Goal: Book appointment/travel/reservation

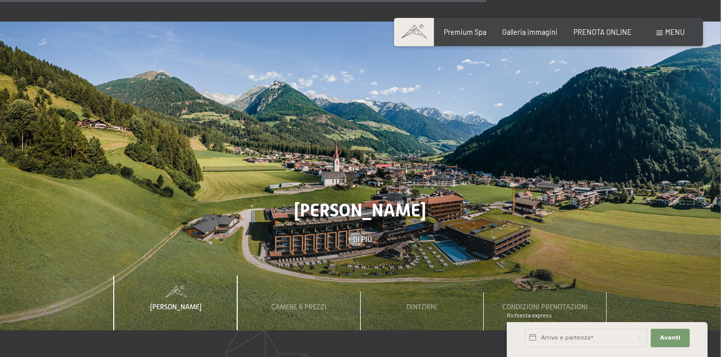
scroll to position [2800, 0]
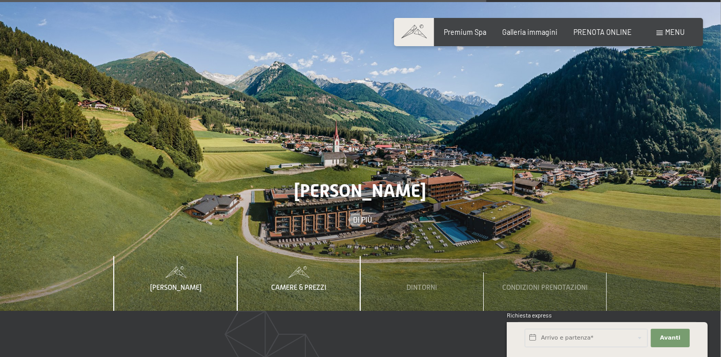
click at [319, 283] on span "Camere & Prezzi" at bounding box center [298, 287] width 55 height 8
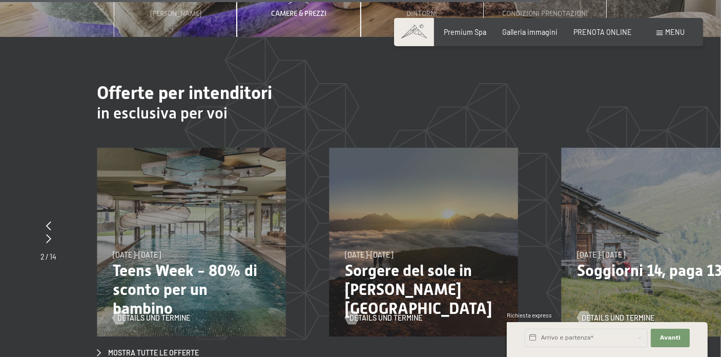
scroll to position [3141, 0]
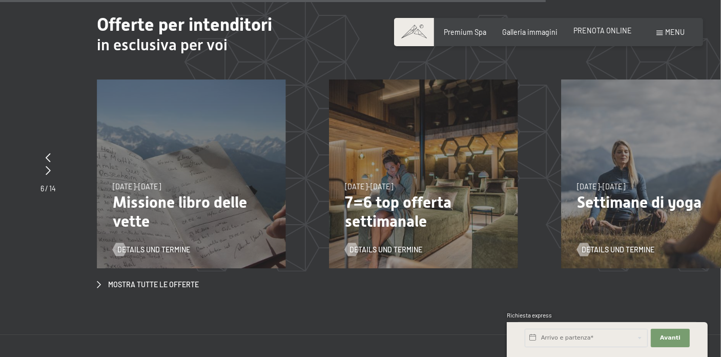
click at [583, 31] on span "PRENOTA ONLINE" at bounding box center [602, 30] width 58 height 9
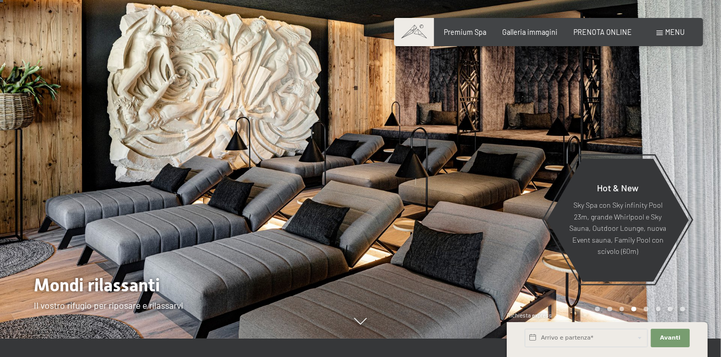
scroll to position [0, 0]
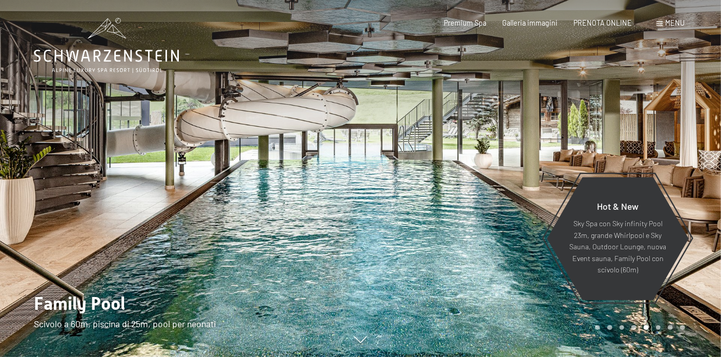
click at [701, 163] on div at bounding box center [541, 178] width 361 height 357
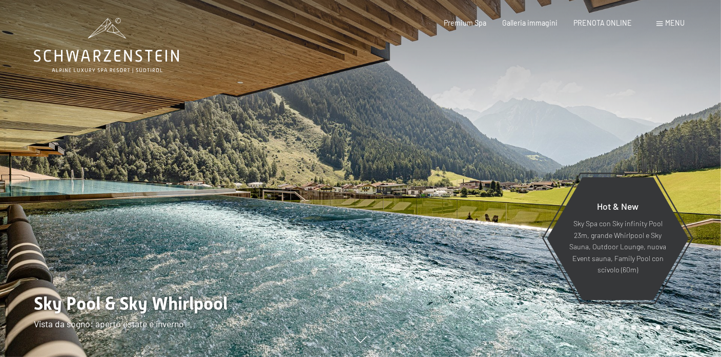
click at [29, 165] on div at bounding box center [180, 178] width 361 height 357
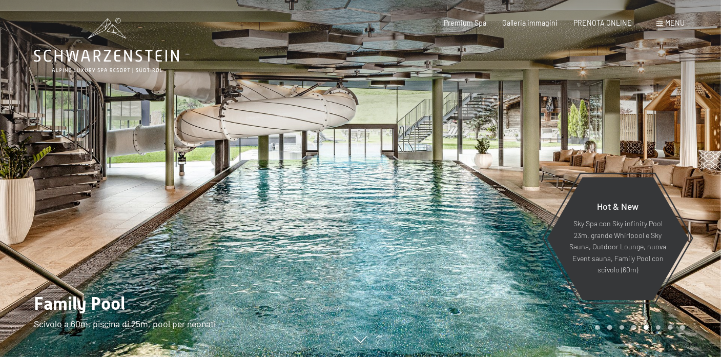
click at [694, 169] on div at bounding box center [541, 178] width 361 height 357
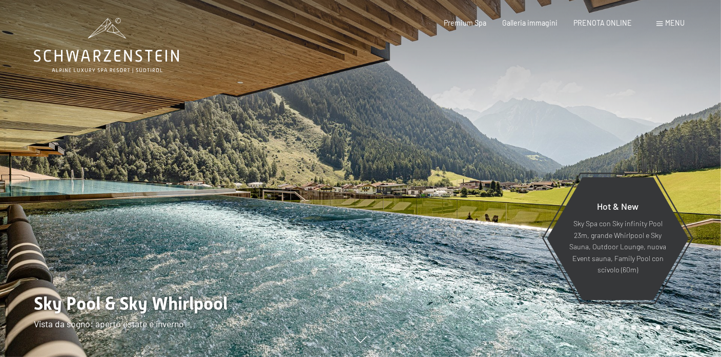
click at [694, 169] on div at bounding box center [541, 178] width 361 height 357
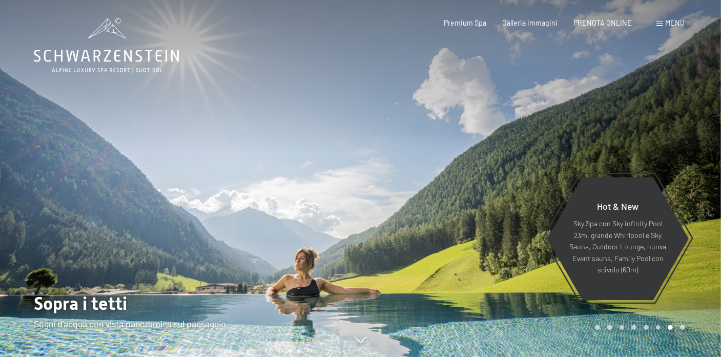
click at [694, 169] on div at bounding box center [541, 178] width 361 height 357
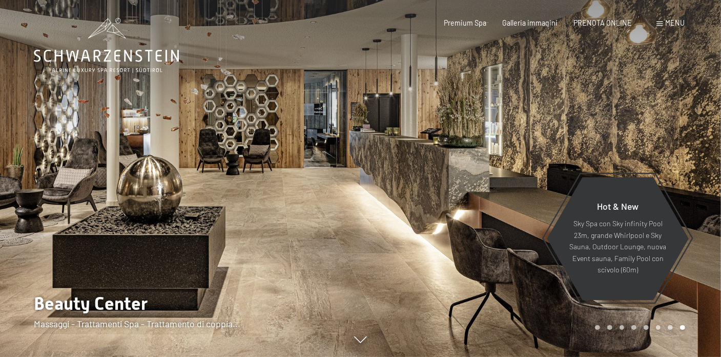
click at [694, 169] on div at bounding box center [541, 178] width 361 height 357
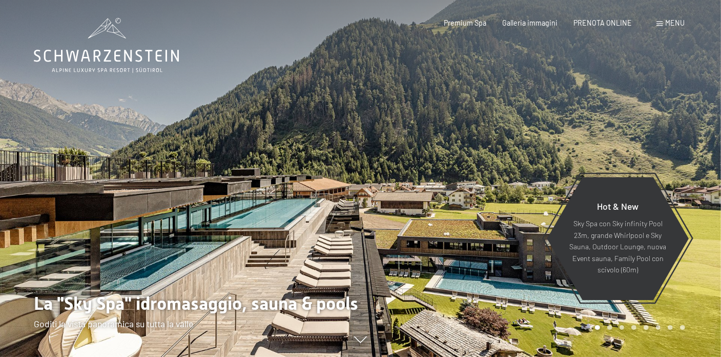
click at [694, 169] on div at bounding box center [541, 178] width 361 height 357
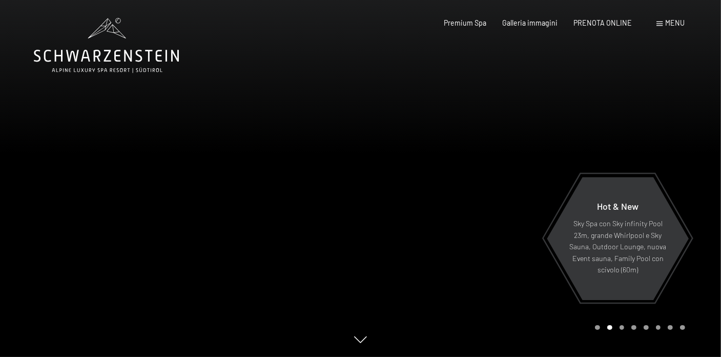
click at [694, 169] on div at bounding box center [541, 178] width 361 height 357
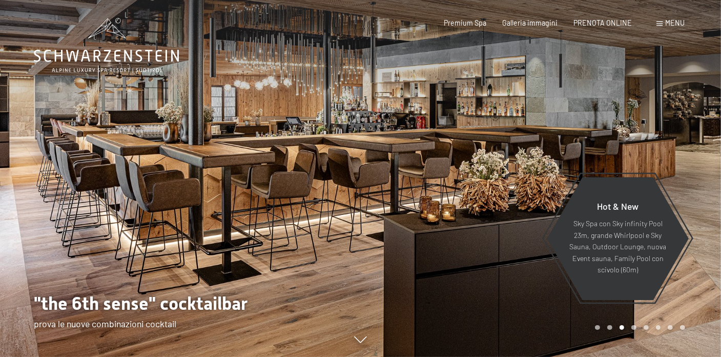
click at [694, 169] on div at bounding box center [541, 178] width 361 height 357
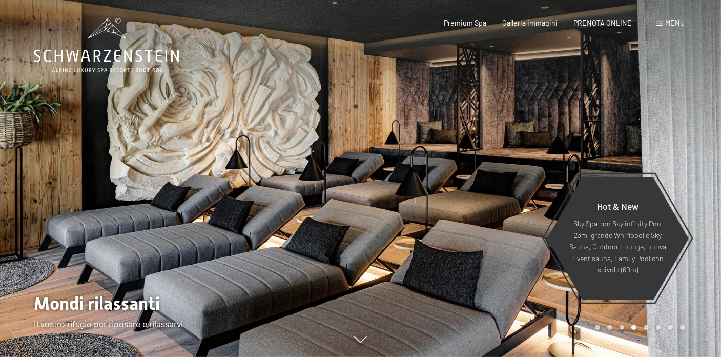
click at [694, 169] on div at bounding box center [541, 178] width 361 height 357
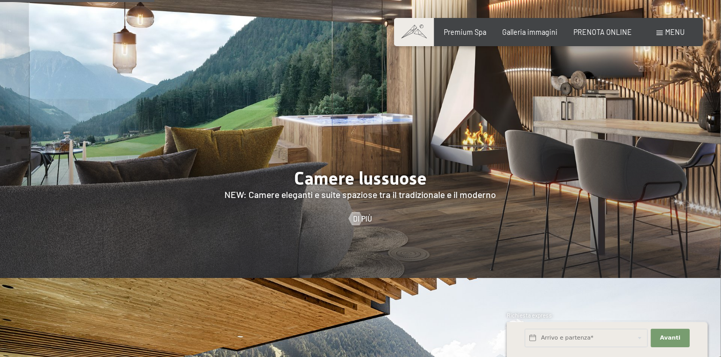
scroll to position [888, 0]
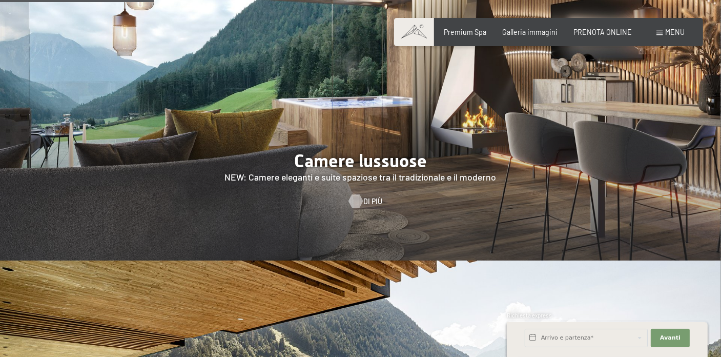
click at [355, 194] on div at bounding box center [355, 200] width 8 height 13
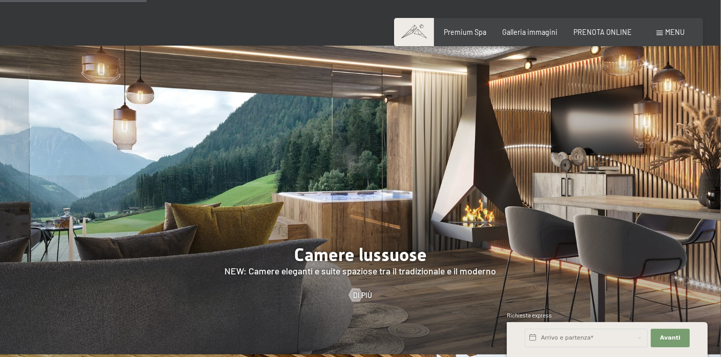
scroll to position [774, 0]
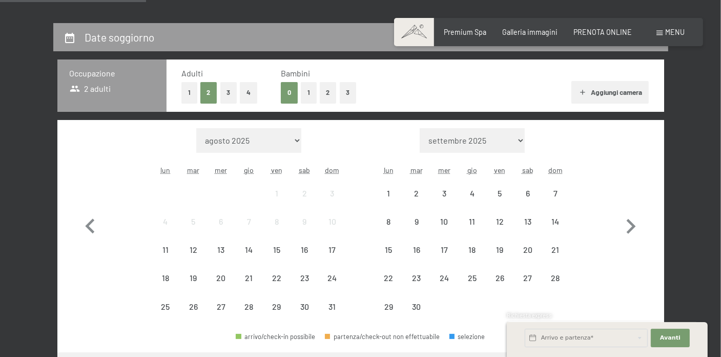
scroll to position [205, 0]
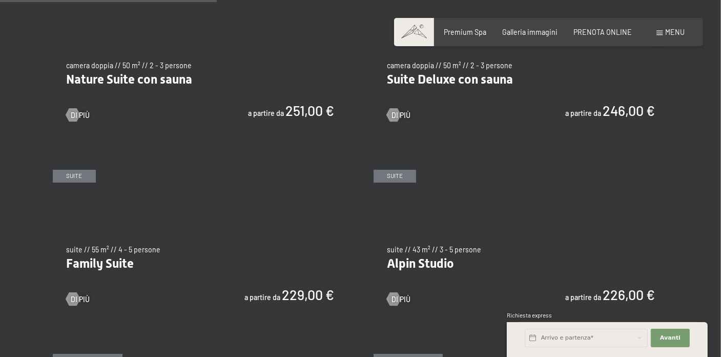
scroll to position [1024, 0]
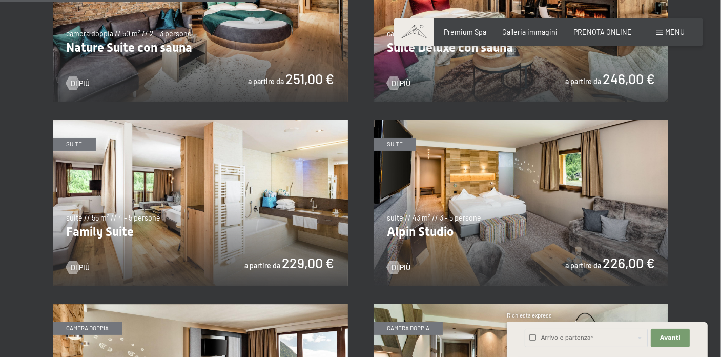
click at [193, 225] on img at bounding box center [200, 203] width 295 height 166
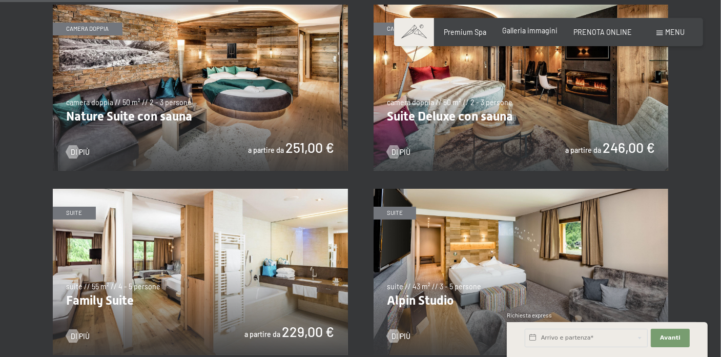
click at [529, 33] on span "Galleria immagini" at bounding box center [529, 30] width 55 height 9
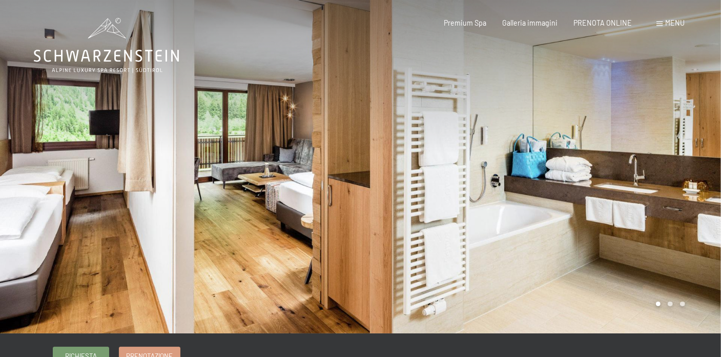
click at [665, 185] on div at bounding box center [541, 166] width 361 height 333
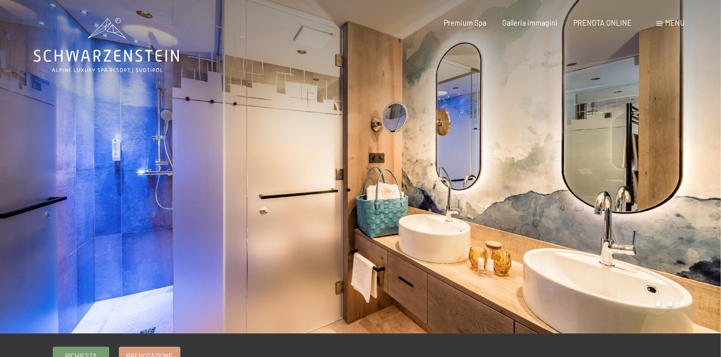
click at [665, 185] on div at bounding box center [541, 166] width 361 height 333
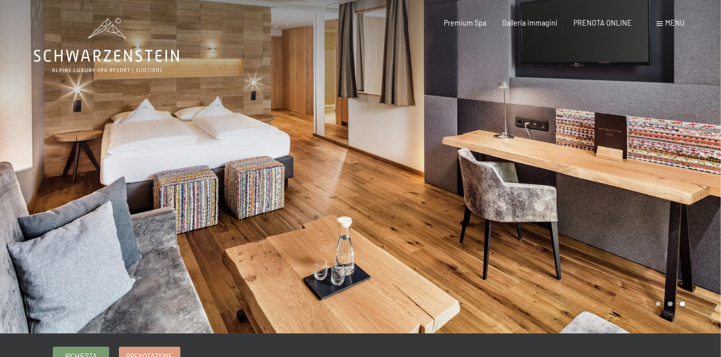
click at [665, 185] on div at bounding box center [541, 166] width 361 height 333
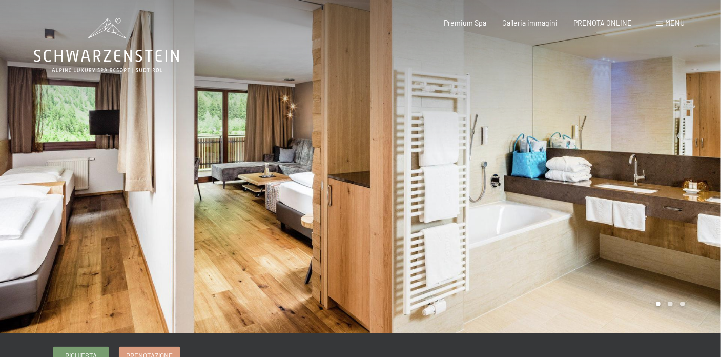
click at [665, 185] on div at bounding box center [541, 166] width 361 height 333
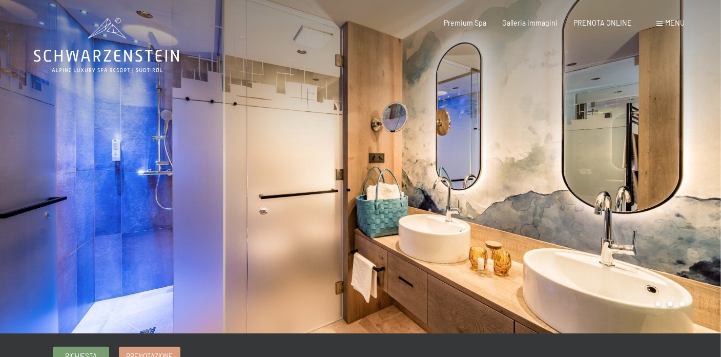
click at [665, 185] on div at bounding box center [541, 166] width 361 height 333
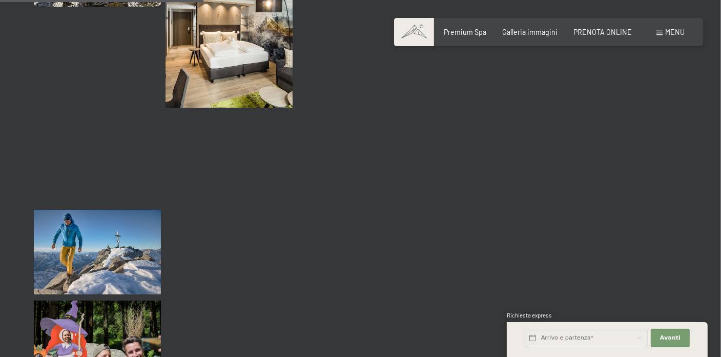
scroll to position [2937, 0]
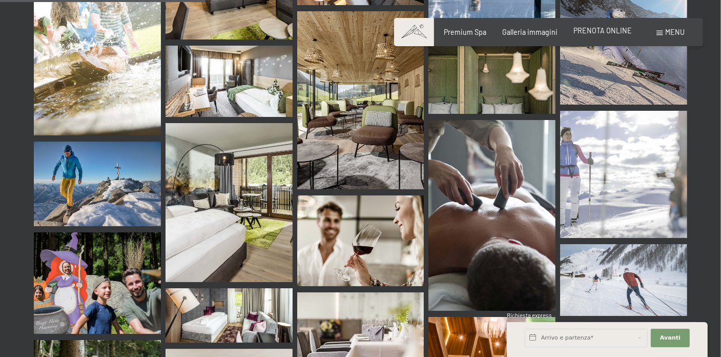
click at [597, 28] on span "PRENOTA ONLINE" at bounding box center [602, 30] width 58 height 9
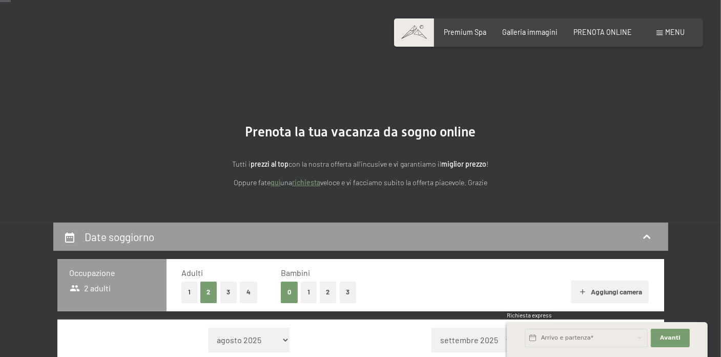
scroll to position [68, 0]
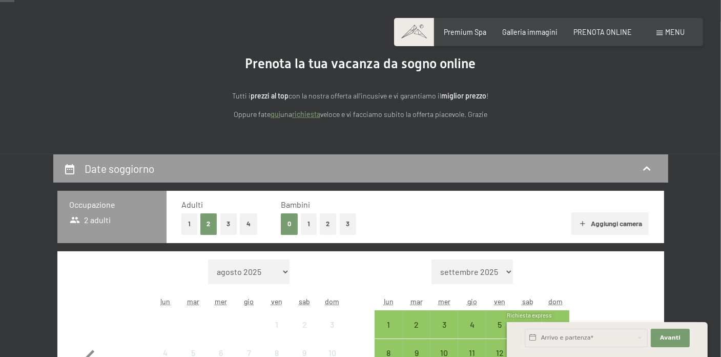
click at [222, 218] on button "3" at bounding box center [228, 223] width 17 height 21
click at [578, 219] on icon "button" at bounding box center [582, 223] width 8 height 8
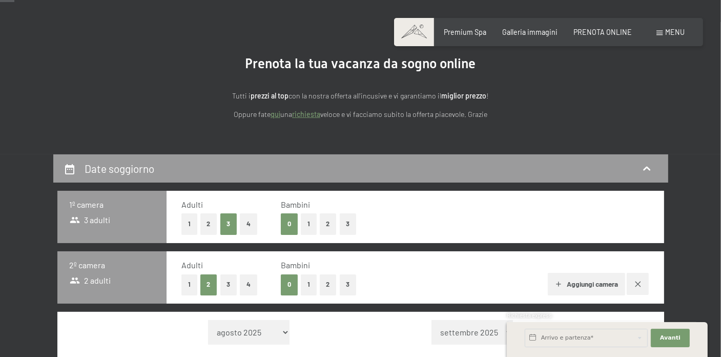
click at [186, 282] on button "1" at bounding box center [189, 284] width 16 height 21
click at [208, 225] on button "2" at bounding box center [208, 223] width 17 height 21
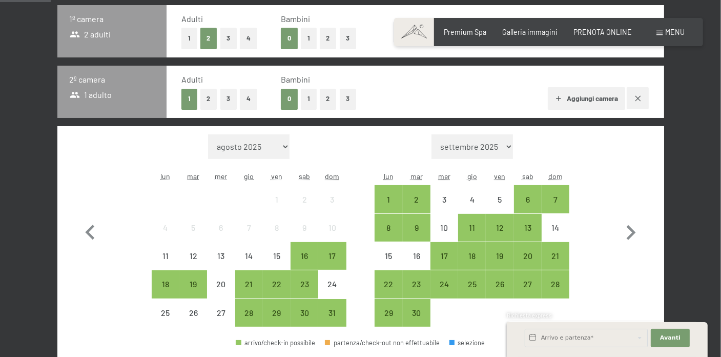
scroll to position [273, 0]
